Goal: Task Accomplishment & Management: Use online tool/utility

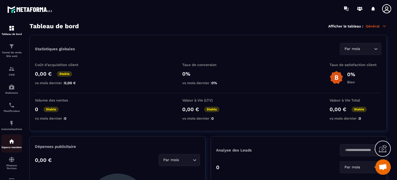
scroll to position [3386, 0]
click at [9, 126] on img at bounding box center [12, 123] width 6 height 6
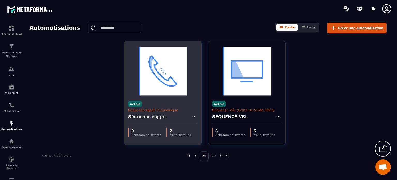
click at [156, 69] on img at bounding box center [162, 71] width 69 height 52
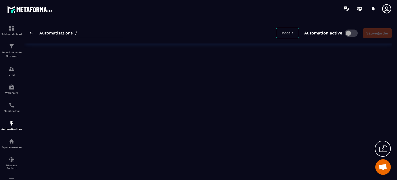
type input "**********"
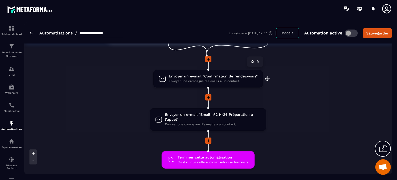
scroll to position [52, 0]
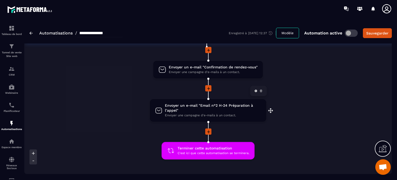
click at [187, 103] on span "Envoyer un e-mail "Email n°2 H-24 Préparation à l’appel"" at bounding box center [213, 108] width 96 height 10
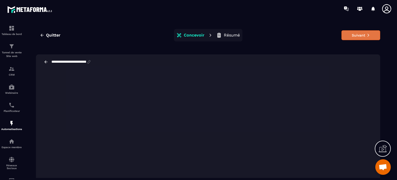
click at [352, 34] on button "Suivant" at bounding box center [361, 35] width 39 height 10
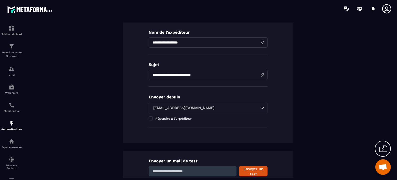
scroll to position [124, 0]
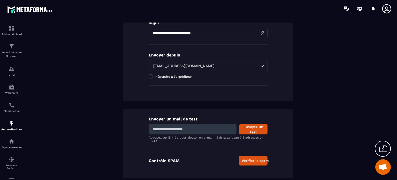
click at [247, 161] on button "Vérifier le spam" at bounding box center [253, 161] width 29 height 10
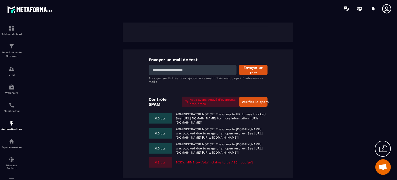
scroll to position [196, 0]
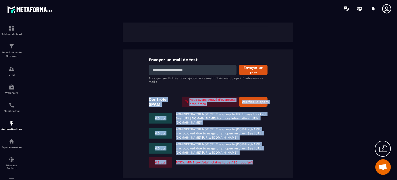
drag, startPoint x: 147, startPoint y: 87, endPoint x: 271, endPoint y: 165, distance: 146.4
click at [272, 167] on div "Envoyer un mail de test Envoyer un test Appuyez sur Entrée pour ajouter un e-ma…" at bounding box center [208, 113] width 171 height 128
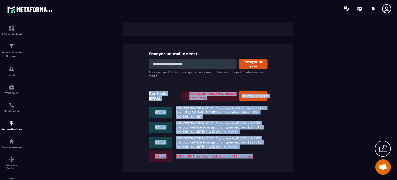
scroll to position [11, 0]
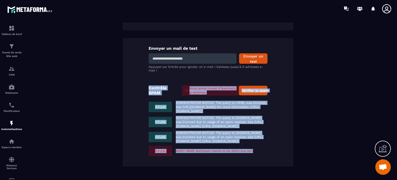
copy div "Contrôle SPAM Nous avons trouvé d’éventuels problèmes Vérifier le spam 0.0 pts …"
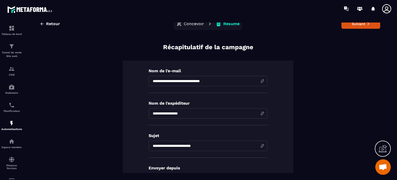
scroll to position [0, 0]
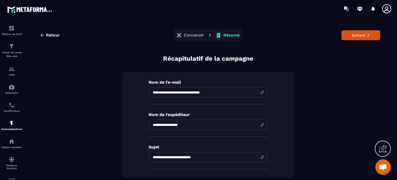
click at [52, 36] on span "Retour" at bounding box center [53, 35] width 14 height 5
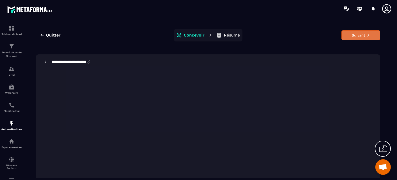
click at [353, 35] on button "Suivant" at bounding box center [361, 35] width 39 height 10
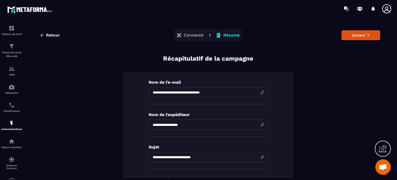
click at [152, 122] on input "**********" at bounding box center [208, 125] width 119 height 10
click at [169, 122] on input "**********" at bounding box center [208, 125] width 119 height 10
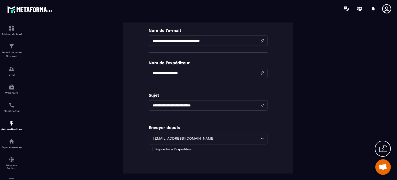
scroll to position [26, 0]
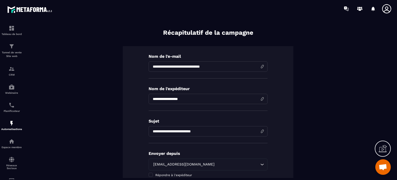
click at [184, 99] on input "**********" at bounding box center [208, 99] width 119 height 10
drag, startPoint x: 188, startPoint y: 99, endPoint x: 137, endPoint y: 103, distance: 51.4
click at [137, 103] on div "**********" at bounding box center [208, 122] width 171 height 153
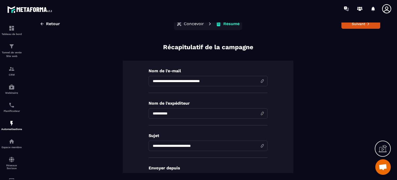
scroll to position [0, 0]
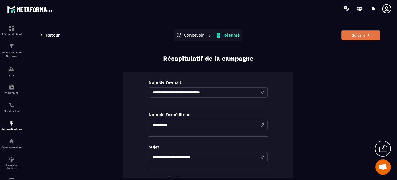
type input "**********"
click at [355, 35] on button "Suivant" at bounding box center [361, 35] width 39 height 10
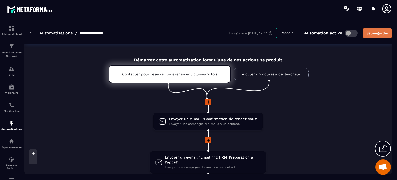
click at [377, 31] on div "Sauvegarder" at bounding box center [378, 33] width 22 height 5
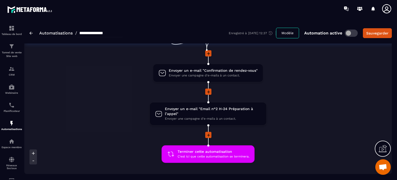
scroll to position [52, 0]
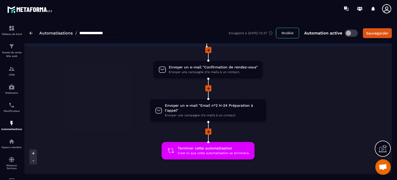
click at [382, 149] on icon at bounding box center [383, 148] width 8 height 8
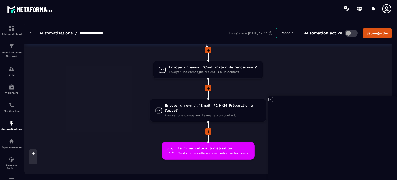
click at [272, 100] on icon at bounding box center [271, 99] width 6 height 6
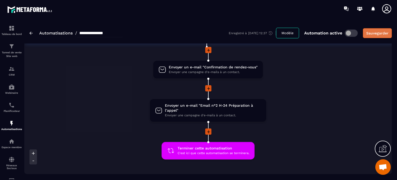
click at [374, 32] on div "Sauvegarder" at bounding box center [378, 33] width 22 height 5
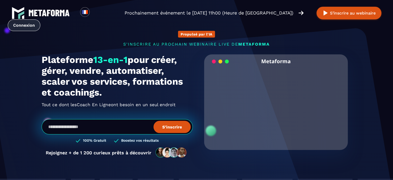
click at [40, 19] on link "Connexion" at bounding box center [24, 25] width 33 height 12
